Goal: Check status: Check status

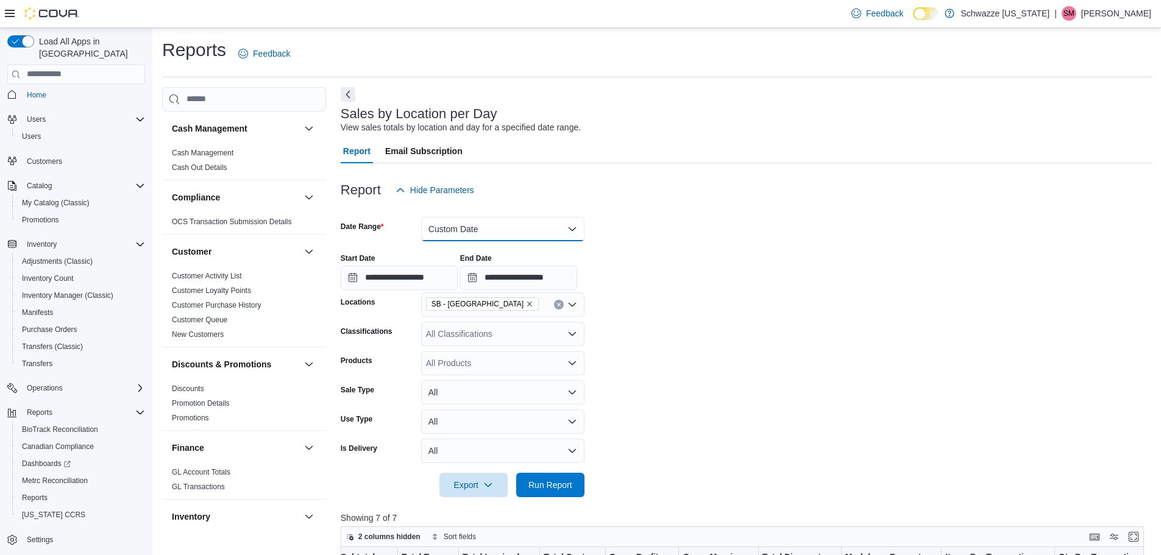
click at [507, 232] on button "Custom Date" at bounding box center [502, 229] width 163 height 24
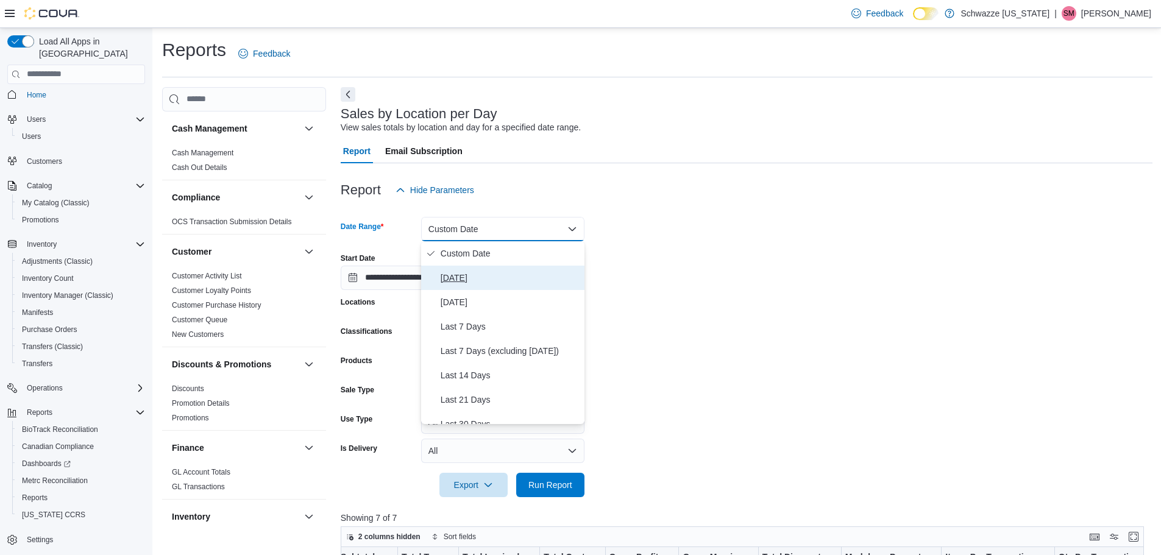
click at [492, 276] on span "[DATE]" at bounding box center [510, 278] width 139 height 15
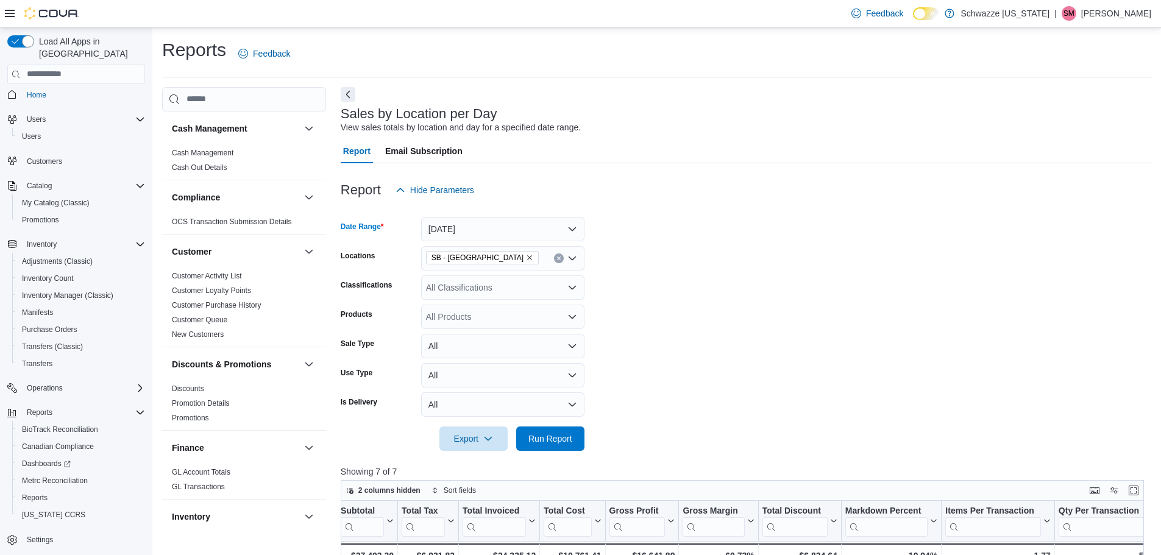
click at [805, 263] on form "Date Range [DATE] Locations SB - Aurora Classifications All Classifications Pro…" at bounding box center [747, 326] width 812 height 249
click at [558, 430] on span "Run Report" at bounding box center [551, 438] width 54 height 24
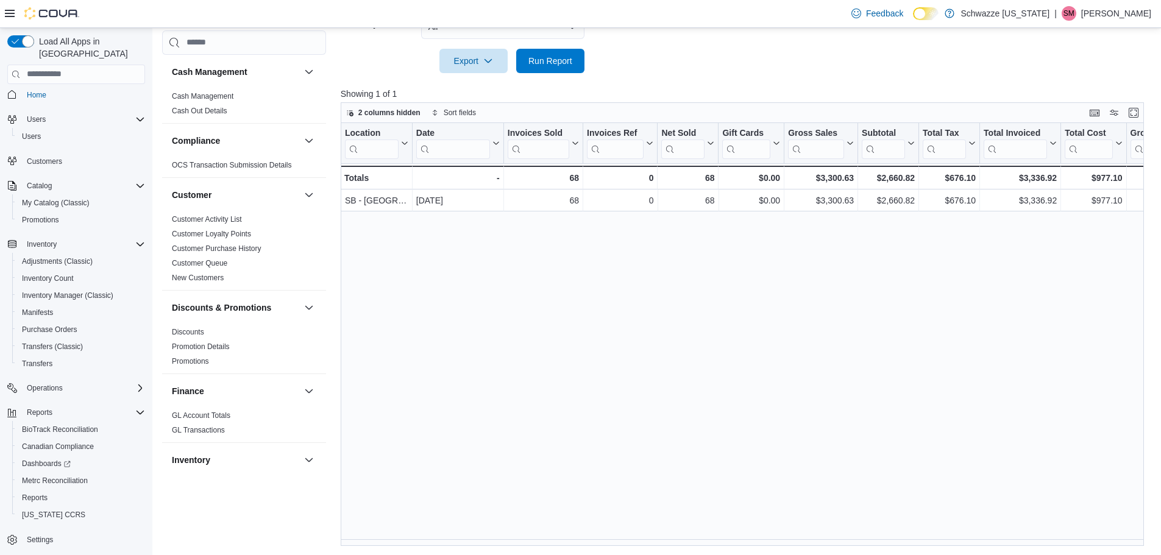
scroll to position [379, 0]
drag, startPoint x: 603, startPoint y: 546, endPoint x: 626, endPoint y: 547, distance: 22.6
click at [635, 550] on div "Reports Feedback Cash Management Cash Management Cash Out Details Compliance OC…" at bounding box center [657, 102] width 1010 height 907
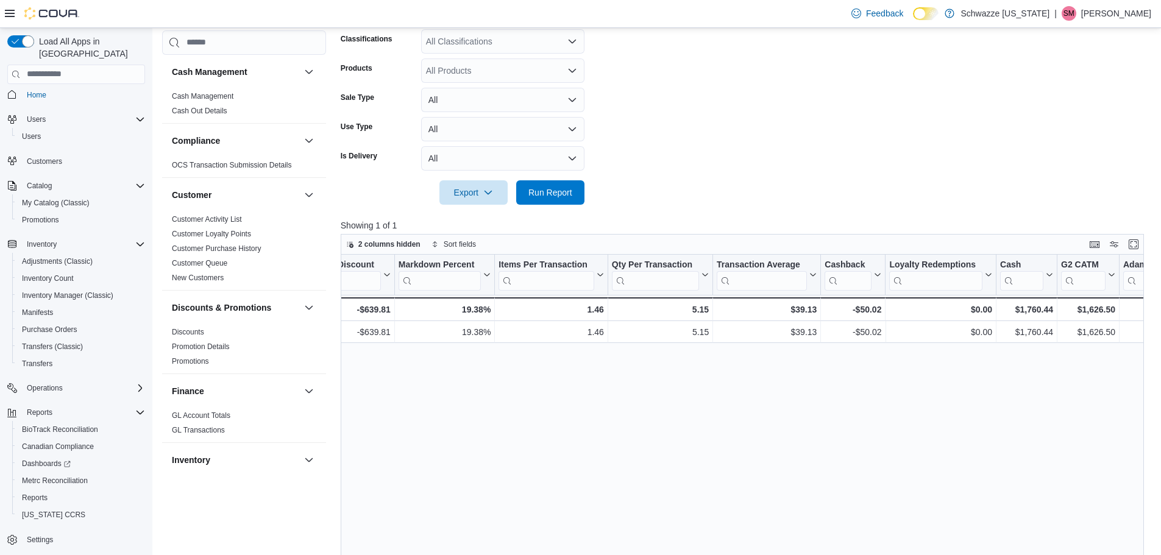
scroll to position [135, 0]
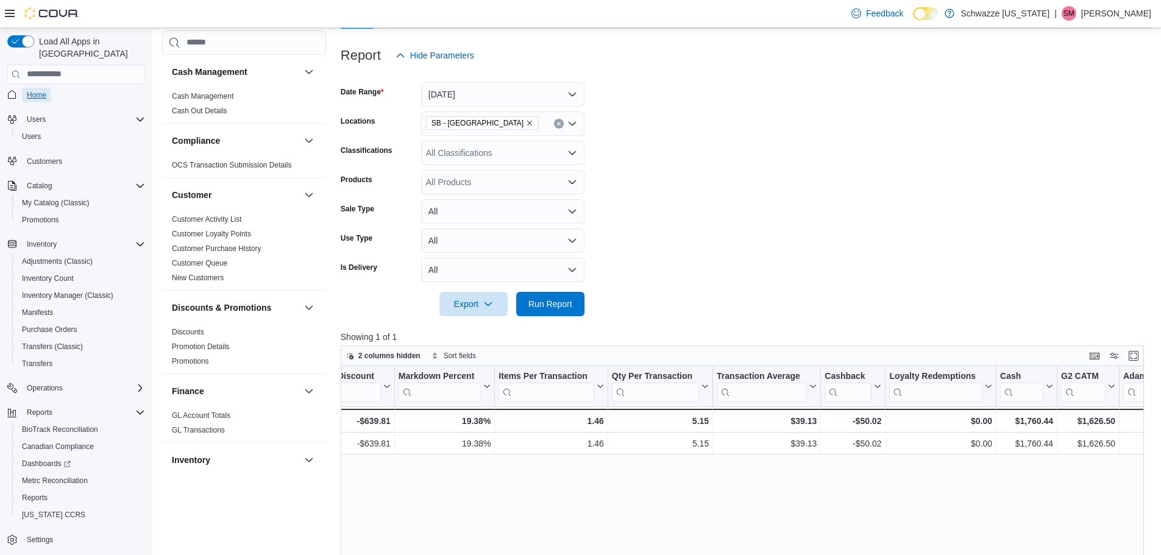
click at [41, 90] on span "Home" at bounding box center [37, 95] width 20 height 10
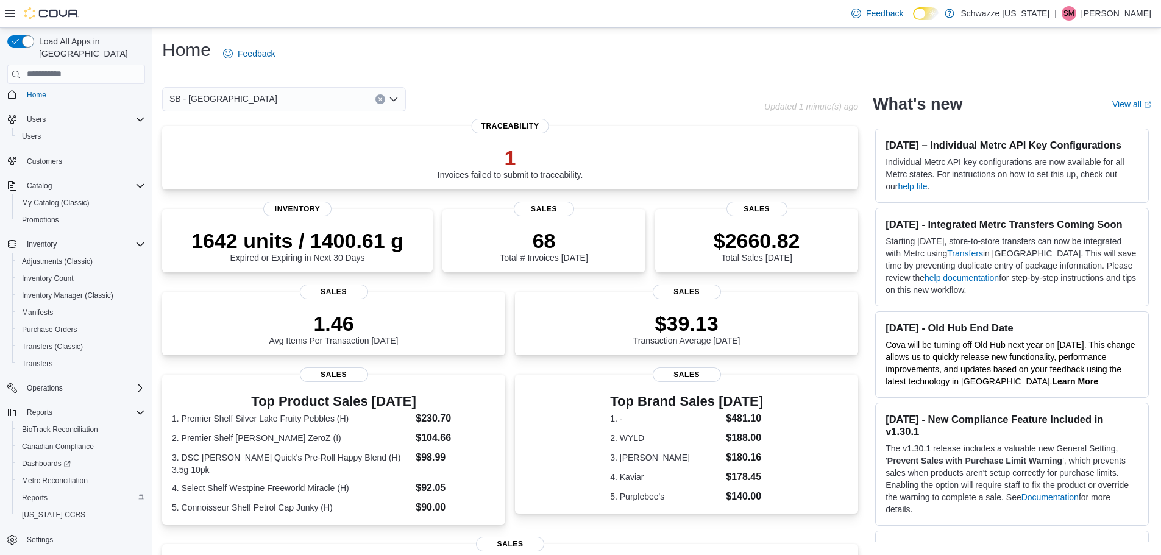
click at [65, 492] on div "Reports" at bounding box center [81, 498] width 128 height 15
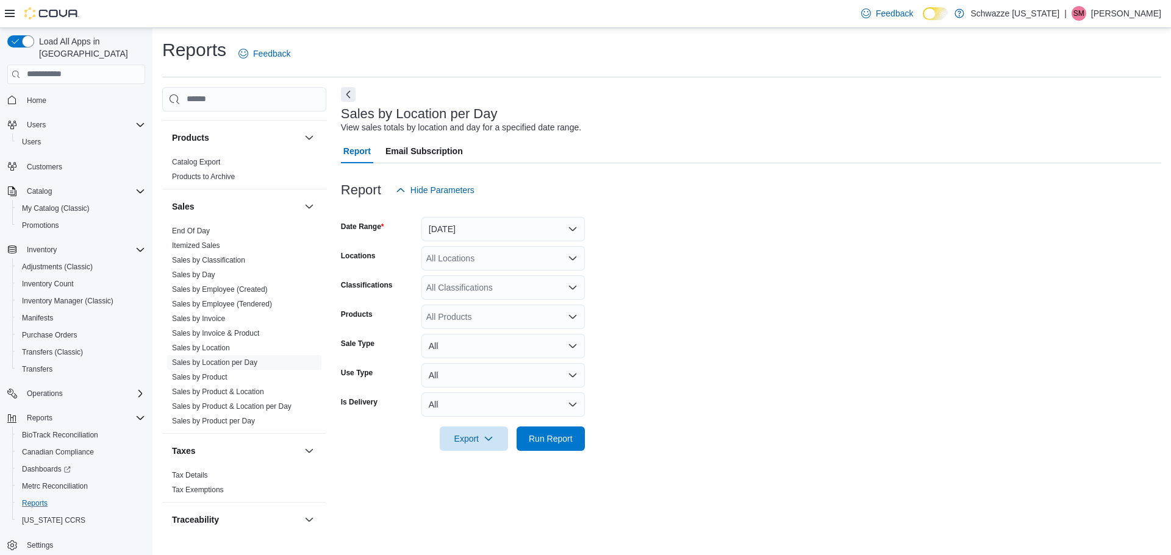
scroll to position [793, 0]
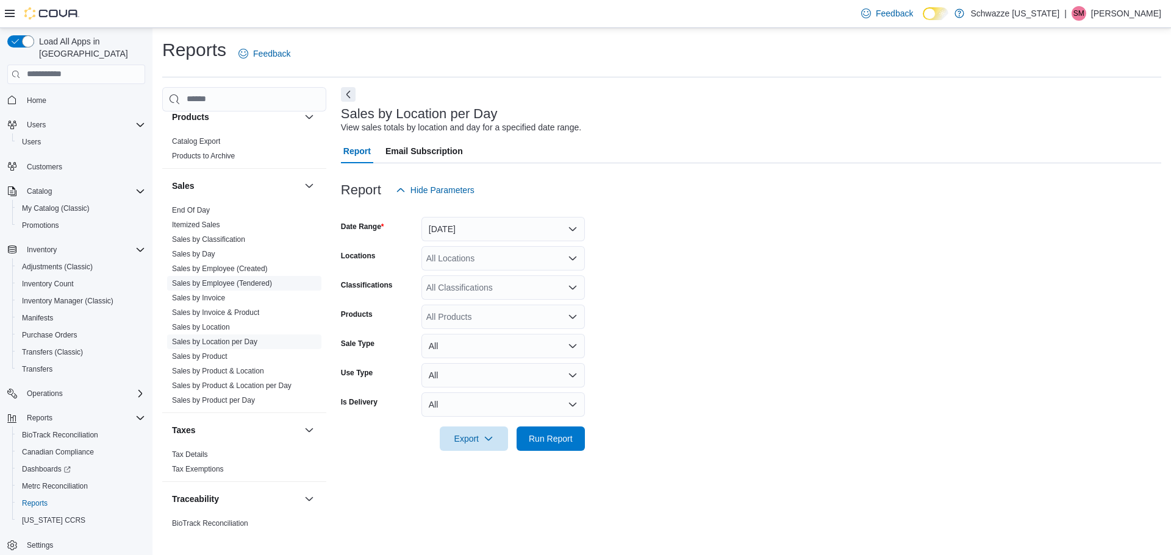
click at [232, 282] on link "Sales by Employee (Tendered)" at bounding box center [222, 283] width 100 height 9
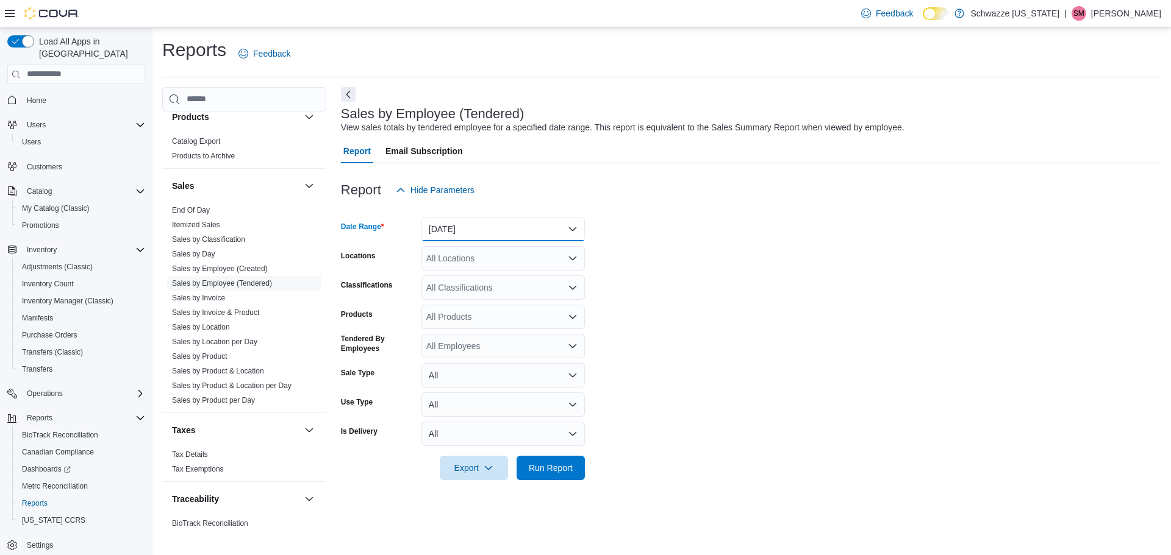
click at [538, 235] on button "[DATE]" at bounding box center [502, 229] width 163 height 24
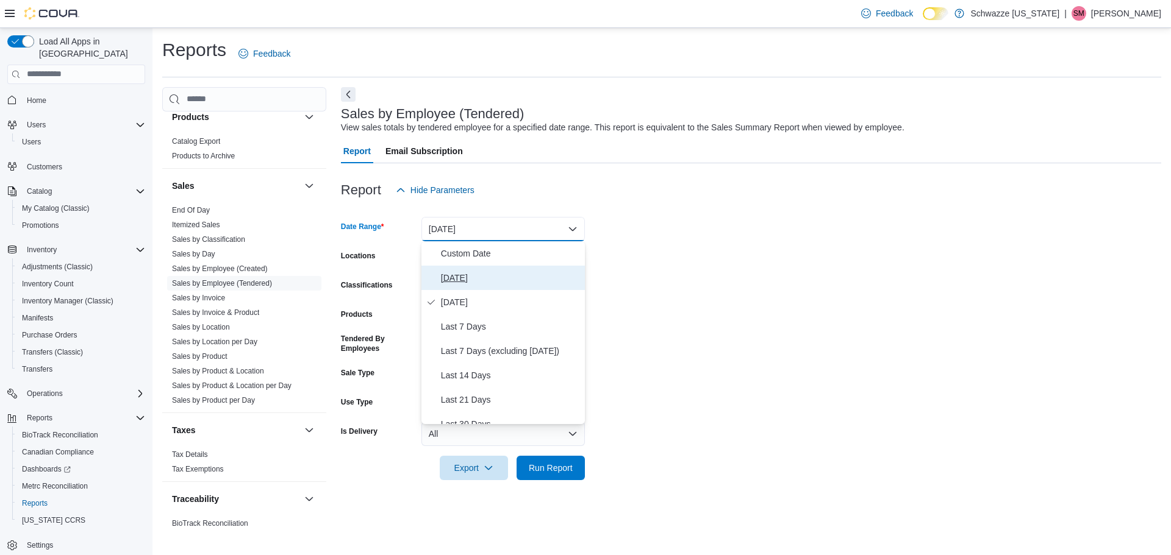
click at [516, 280] on span "[DATE]" at bounding box center [510, 278] width 139 height 15
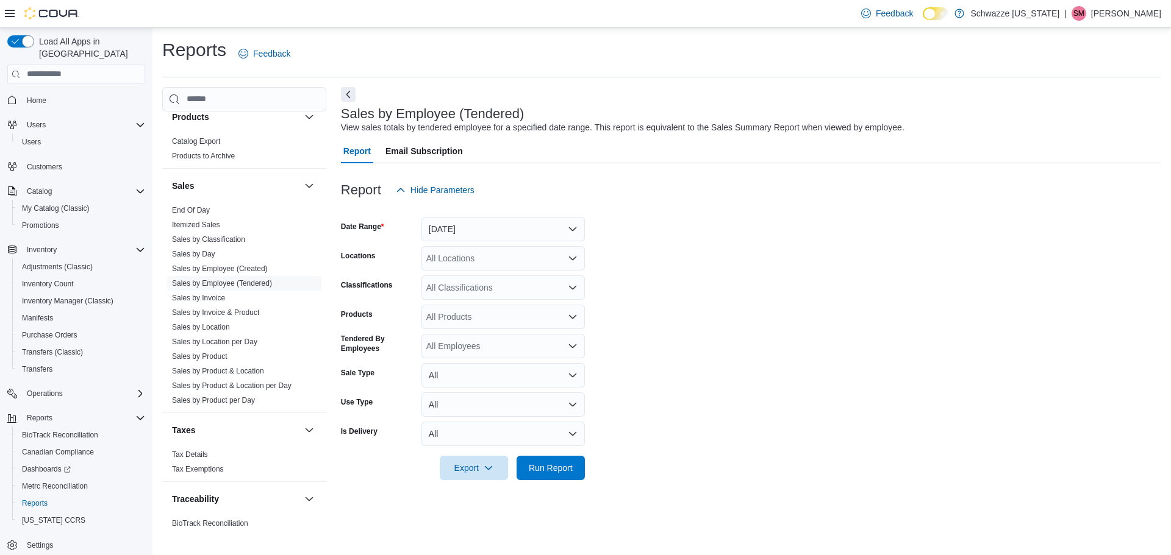
click at [640, 271] on form "Date Range [DATE] Locations All Locations Classifications All Classifications P…" at bounding box center [751, 341] width 820 height 278
click at [517, 268] on div "All Locations" at bounding box center [502, 258] width 163 height 24
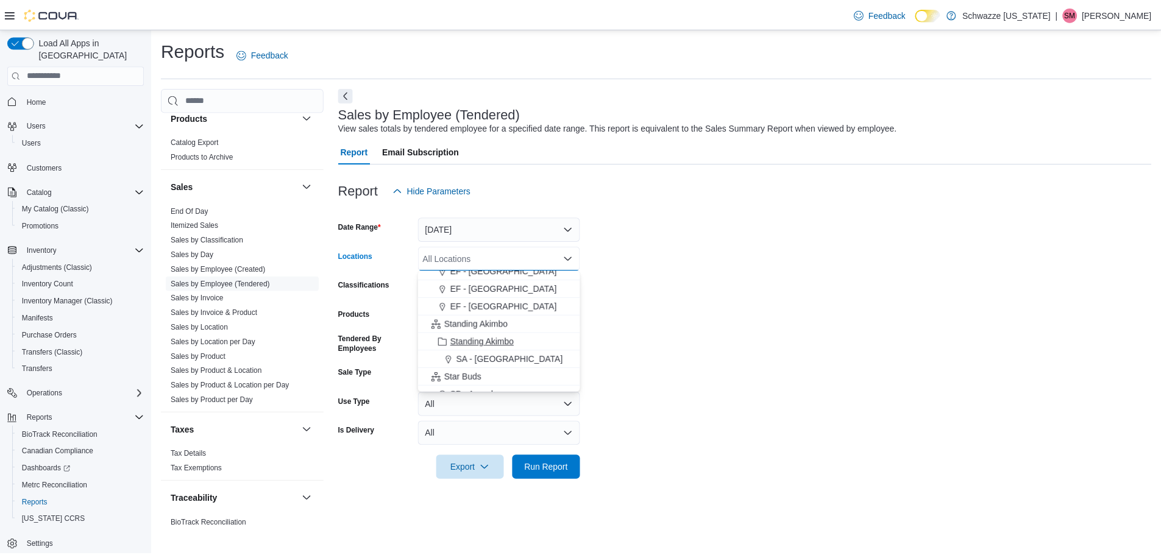
scroll to position [122, 0]
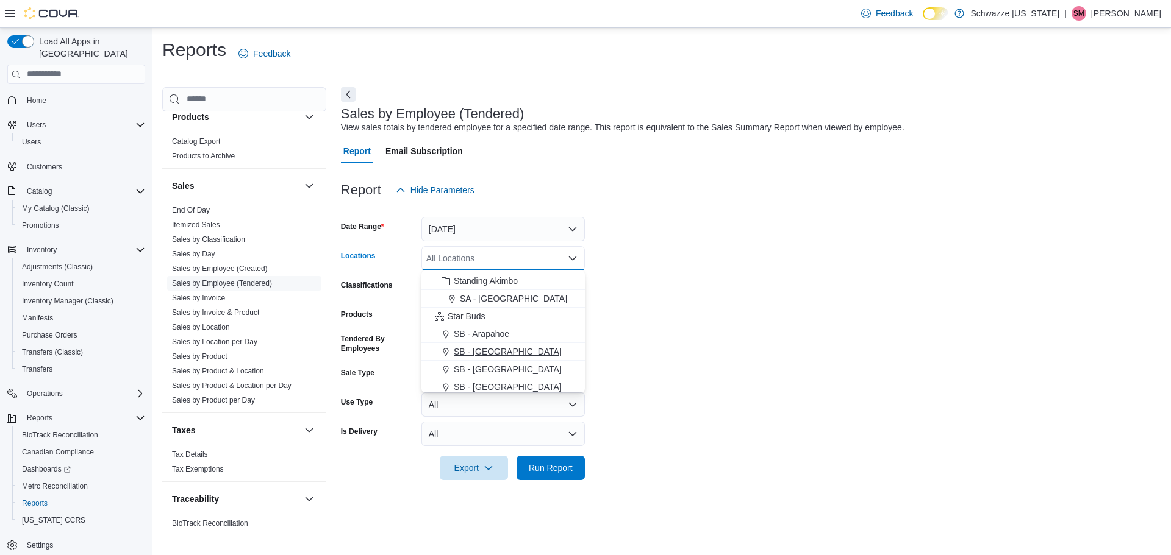
click at [489, 350] on span "SB - [GEOGRAPHIC_DATA]" at bounding box center [508, 352] width 108 height 12
click at [612, 340] on form "Date Range [DATE] Locations SB - [GEOGRAPHIC_DATA] Combo box. Selected. SB - [G…" at bounding box center [751, 341] width 820 height 278
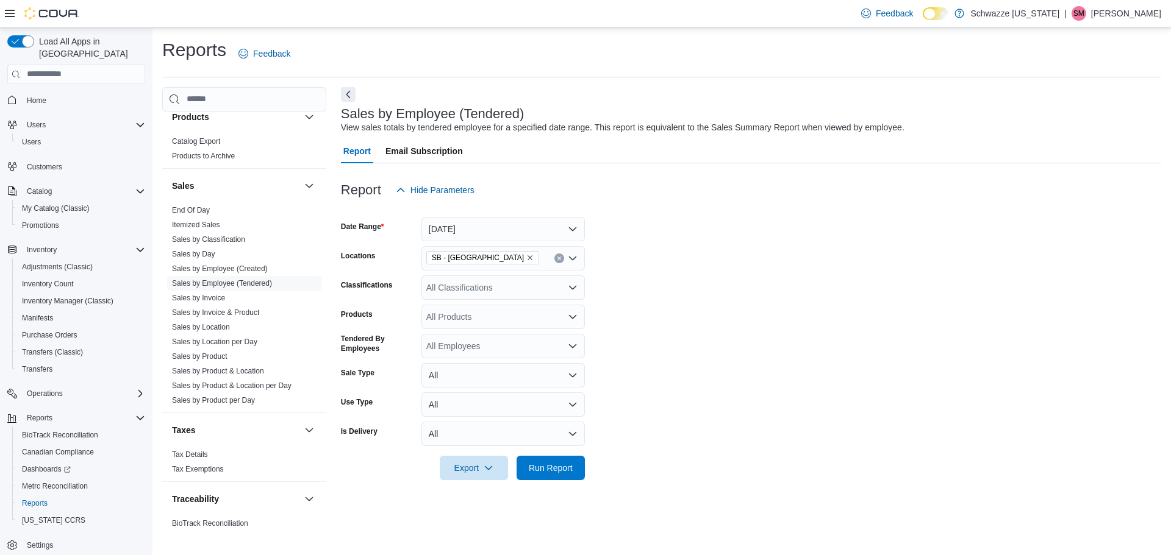
click at [552, 482] on div at bounding box center [751, 487] width 820 height 15
click at [552, 479] on span "Run Report" at bounding box center [551, 467] width 54 height 24
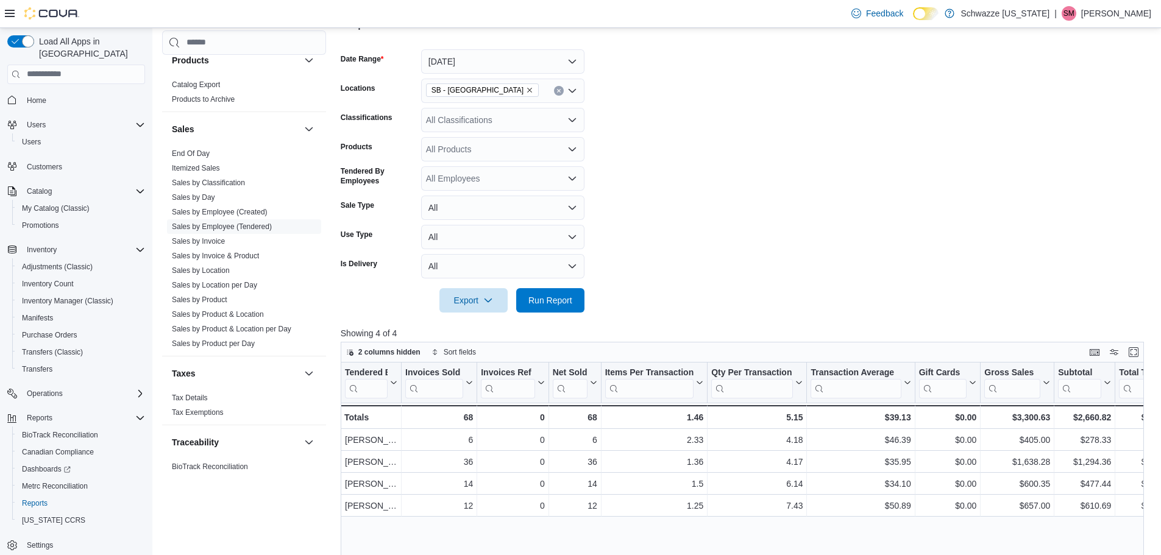
scroll to position [61, 0]
